Goal: Task Accomplishment & Management: Manage account settings

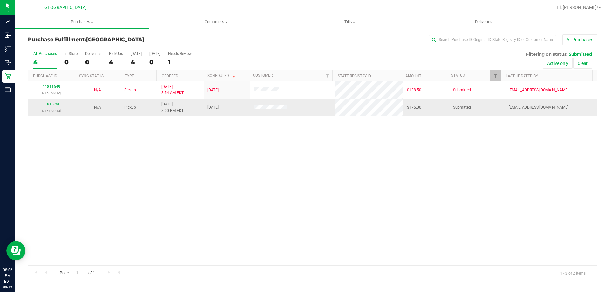
click at [47, 103] on link "11815796" at bounding box center [52, 104] width 18 height 4
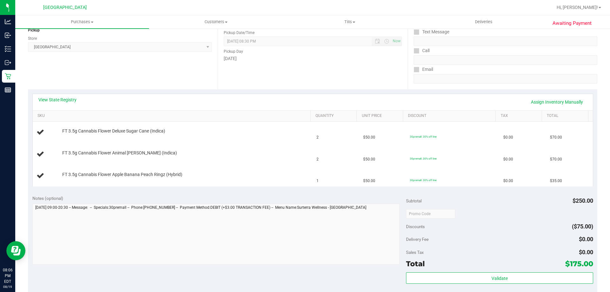
scroll to position [127, 0]
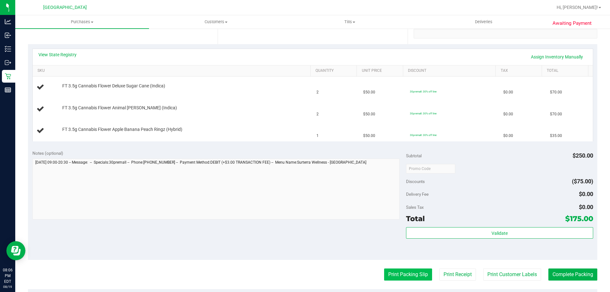
click at [402, 273] on button "Print Packing Slip" at bounding box center [408, 274] width 48 height 12
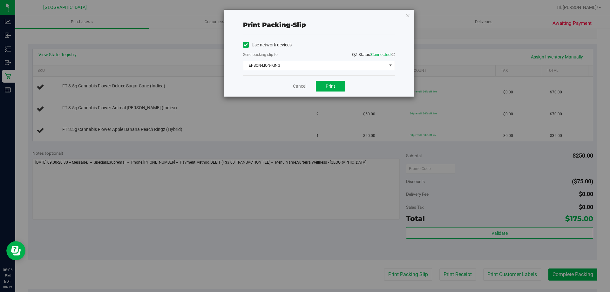
click at [294, 89] on link "Cancel" at bounding box center [299, 86] width 13 height 7
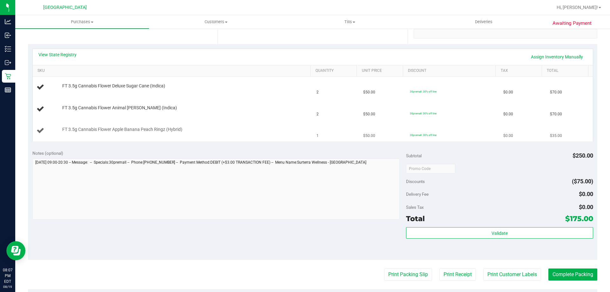
click at [384, 268] on button "Print Packing Slip" at bounding box center [408, 274] width 48 height 12
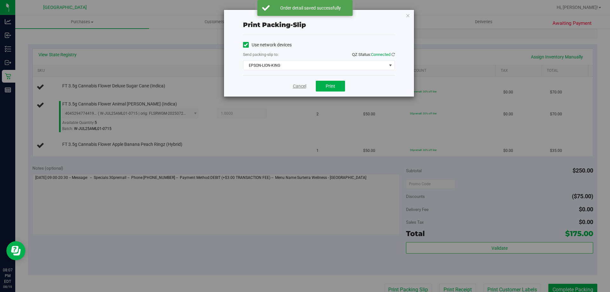
click at [295, 85] on link "Cancel" at bounding box center [299, 86] width 13 height 7
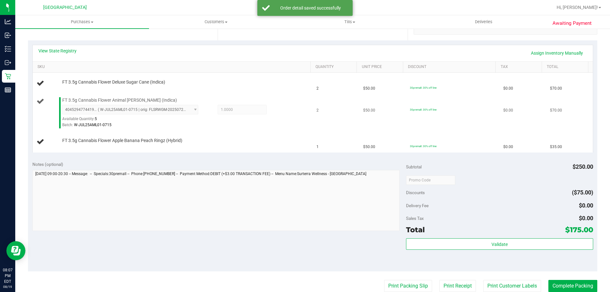
click at [371, 113] on td "$50.00" at bounding box center [382, 113] width 47 height 37
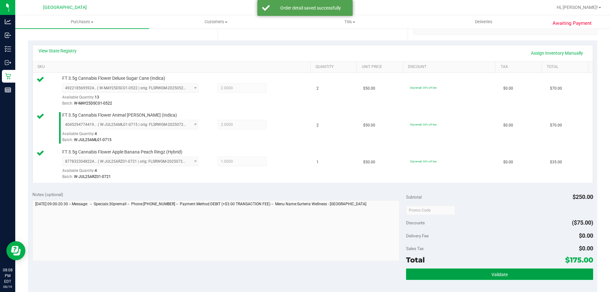
click at [462, 271] on button "Validate" at bounding box center [499, 273] width 187 height 11
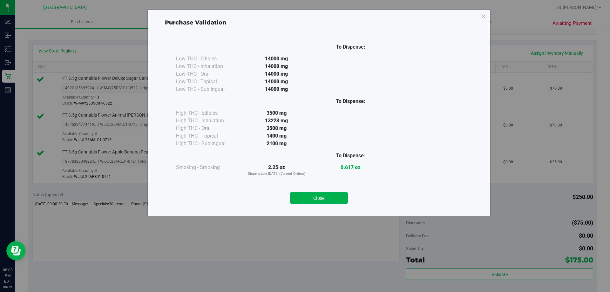
click at [302, 205] on div "Close" at bounding box center [319, 196] width 298 height 26
click at [306, 200] on button "Close" at bounding box center [319, 197] width 58 height 11
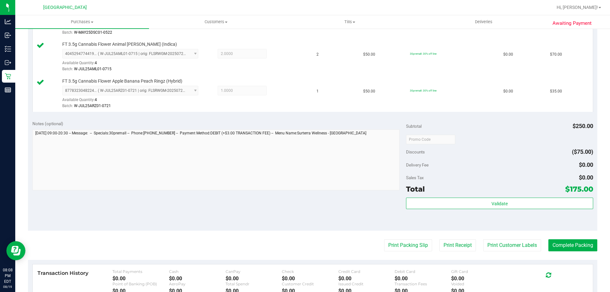
scroll to position [226, 0]
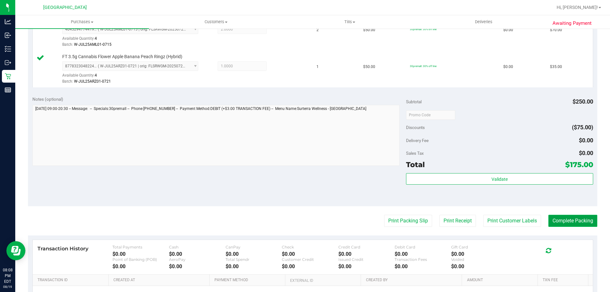
click at [554, 216] on button "Complete Packing" at bounding box center [572, 221] width 49 height 12
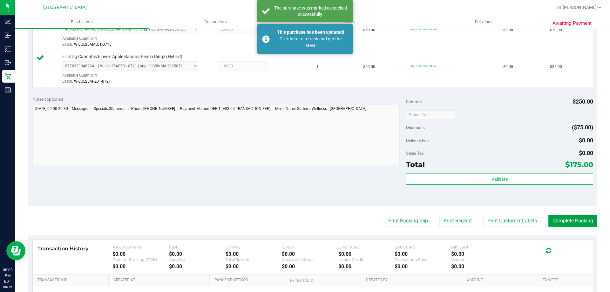
click at [555, 220] on button "Complete Packing" at bounding box center [572, 221] width 49 height 12
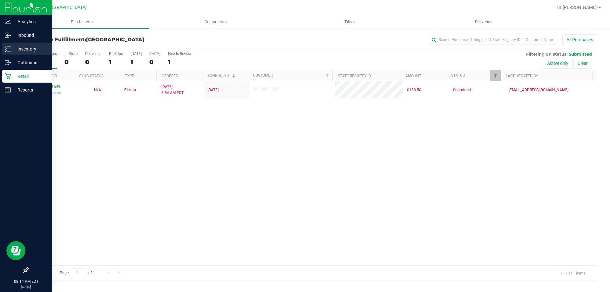
click at [24, 47] on p "Inventory" at bounding box center [30, 49] width 38 height 8
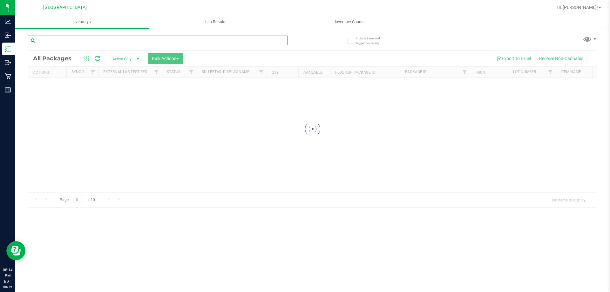
click at [138, 37] on input "text" at bounding box center [157, 41] width 259 height 10
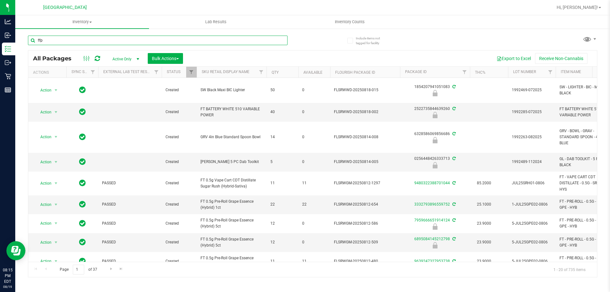
type input "ffp"
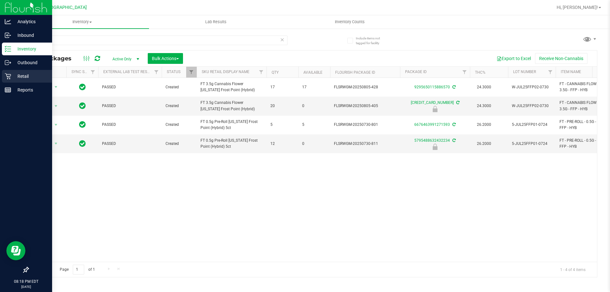
click at [24, 74] on p "Retail" at bounding box center [30, 76] width 38 height 8
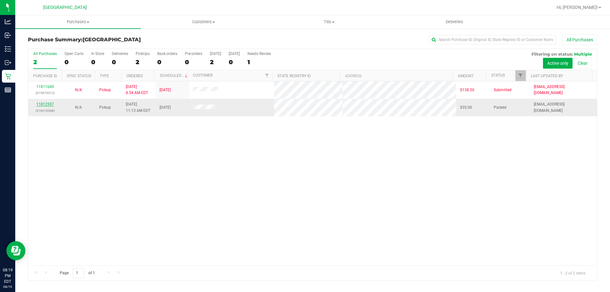
click at [47, 102] on link "11812597" at bounding box center [45, 104] width 18 height 4
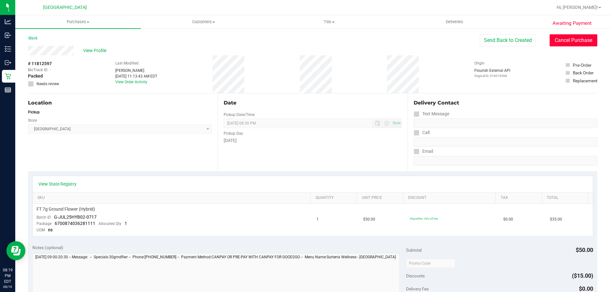
click at [571, 42] on button "Cancel Purchase" at bounding box center [573, 40] width 48 height 12
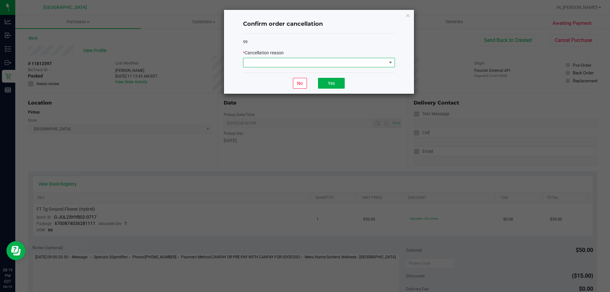
click at [345, 59] on span at bounding box center [314, 62] width 143 height 9
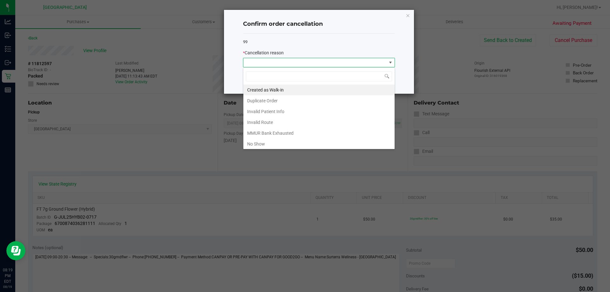
scroll to position [10, 152]
click at [292, 143] on li "No Show" at bounding box center [318, 143] width 151 height 11
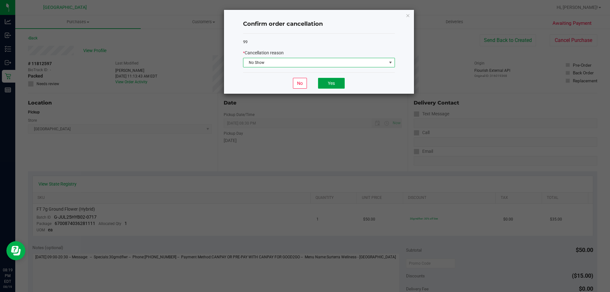
click at [333, 85] on button "Yes" at bounding box center [331, 83] width 27 height 11
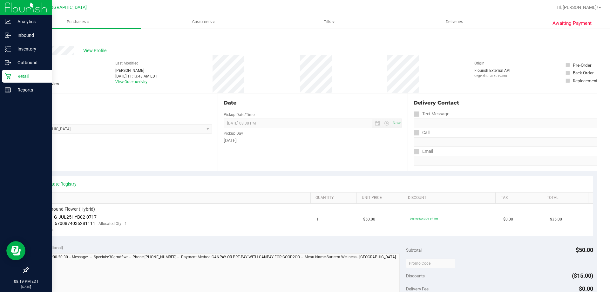
click at [5, 77] on icon at bounding box center [8, 76] width 6 height 6
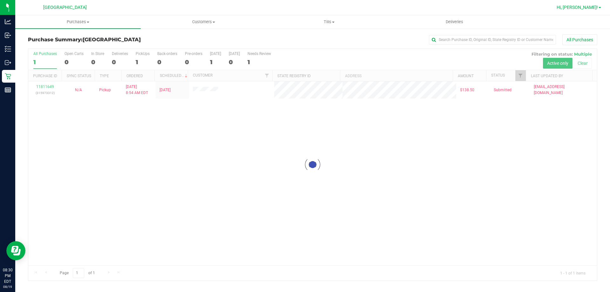
click at [595, 6] on span "Hi, [PERSON_NAME]!" at bounding box center [576, 7] width 41 height 5
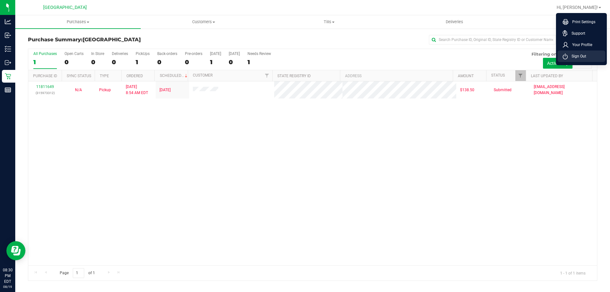
click at [572, 56] on span "Sign Out" at bounding box center [576, 56] width 18 height 6
